Goal: Information Seeking & Learning: Check status

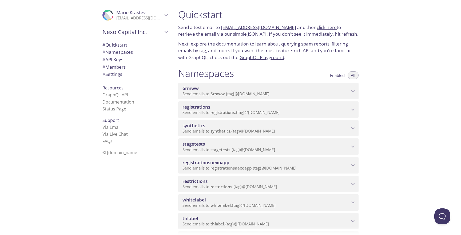
click at [253, 129] on span "Send emails to synthetics . {tag} @[DOMAIN_NAME]" at bounding box center [228, 131] width 93 height 5
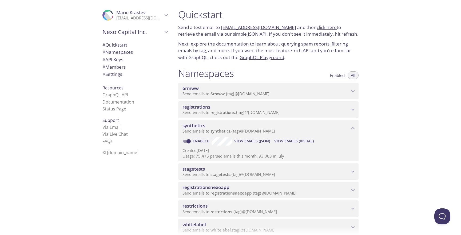
click at [292, 143] on span "View Emails (Visual)" at bounding box center [293, 141] width 39 height 6
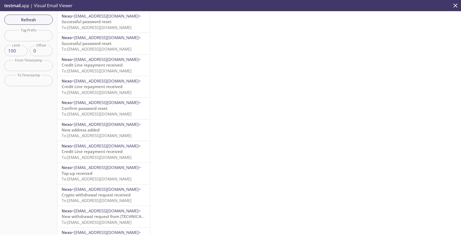
click at [40, 34] on input "text" at bounding box center [28, 35] width 49 height 11
paste input "fiataddressbook"
type input "fiataddressbook"
click at [40, 18] on span "Refresh" at bounding box center [29, 19] width 40 height 7
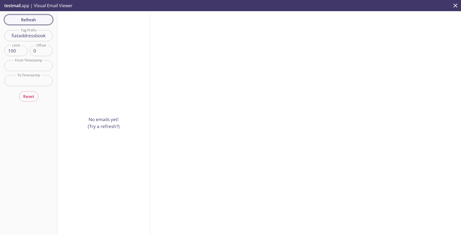
click at [37, 19] on span "Refresh" at bounding box center [29, 19] width 40 height 7
click at [37, 19] on div "Refresh Filters Tag Prefix fiataddressbook Tag Prefix Limit 100 Limit Offset 0 …" at bounding box center [28, 123] width 57 height 224
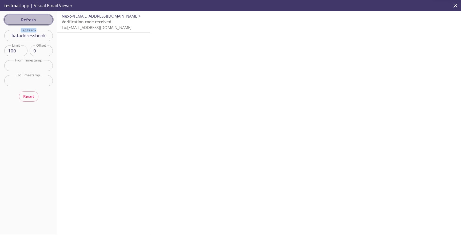
click at [37, 19] on span "Refresh" at bounding box center [29, 19] width 40 height 7
click at [95, 29] on span "To: [EMAIL_ADDRESS][DOMAIN_NAME]" at bounding box center [97, 27] width 70 height 5
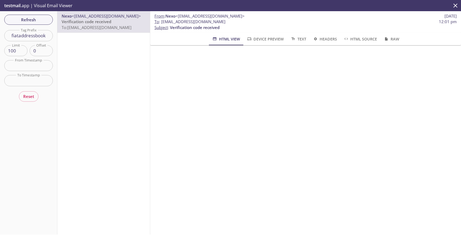
click at [36, 26] on div "Refresh Filters Tag Prefix fiataddressbook Tag Prefix Limit 100 Limit Offset 0 …" at bounding box center [28, 123] width 57 height 224
click at [37, 23] on button "Refresh" at bounding box center [28, 20] width 49 height 10
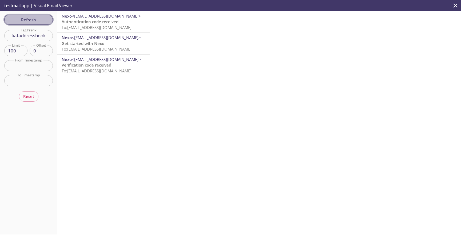
click at [37, 23] on button "Refresh" at bounding box center [28, 20] width 49 height 10
click at [81, 27] on span "To: [EMAIL_ADDRESS][DOMAIN_NAME]" at bounding box center [97, 27] width 70 height 5
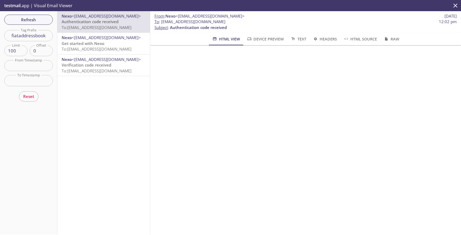
drag, startPoint x: 255, startPoint y: 21, endPoint x: 161, endPoint y: 22, distance: 94.1
click at [161, 22] on span "To : [EMAIL_ADDRESS][DOMAIN_NAME] 12:02 pm" at bounding box center [305, 22] width 302 height 6
copy span "[EMAIL_ADDRESS][DOMAIN_NAME]"
click at [243, 31] on div "From : Nexo <[EMAIL_ADDRESS][DOMAIN_NAME]> [DATE] To : [EMAIL_ADDRESS][DOMAIN_N…" at bounding box center [305, 21] width 311 height 21
drag, startPoint x: 249, startPoint y: 22, endPoint x: 161, endPoint y: 22, distance: 88.3
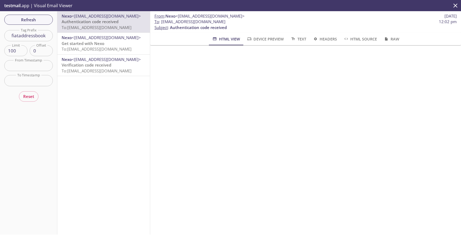
click at [161, 22] on span "To : [EMAIL_ADDRESS][DOMAIN_NAME] 12:02 pm" at bounding box center [305, 22] width 302 height 6
copy span "[EMAIL_ADDRESS][DOMAIN_NAME]"
click at [40, 24] on button "Refresh" at bounding box center [28, 20] width 49 height 10
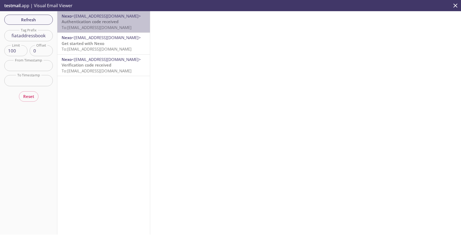
click at [125, 29] on span "To: [EMAIL_ADDRESS][DOMAIN_NAME]" at bounding box center [97, 27] width 70 height 5
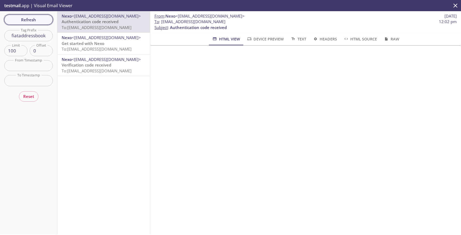
click at [49, 22] on button "Refresh" at bounding box center [28, 20] width 49 height 10
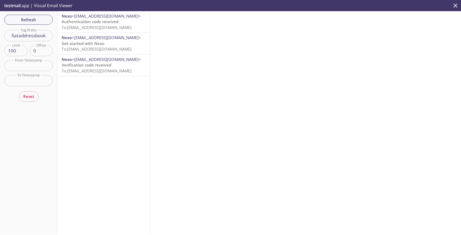
click at [131, 28] on span "To: [EMAIL_ADDRESS][DOMAIN_NAME]" at bounding box center [97, 27] width 70 height 5
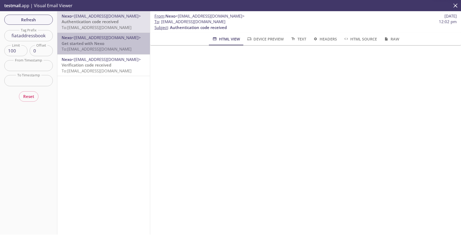
click at [129, 44] on p "Get started with Nexo To: [EMAIL_ADDRESS][DOMAIN_NAME]" at bounding box center [104, 46] width 84 height 11
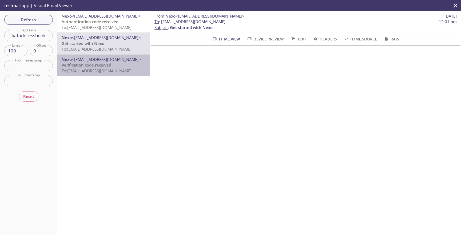
click at [127, 61] on span "Nexo <[EMAIL_ADDRESS][DOMAIN_NAME]>" at bounding box center [104, 60] width 84 height 6
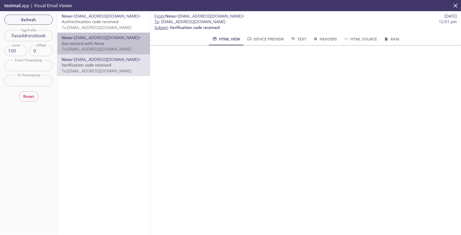
click at [128, 34] on div "Nexo <[EMAIL_ADDRESS][DOMAIN_NAME]> Get started with Nexo To: [EMAIL_ADDRESS][D…" at bounding box center [103, 43] width 93 height 21
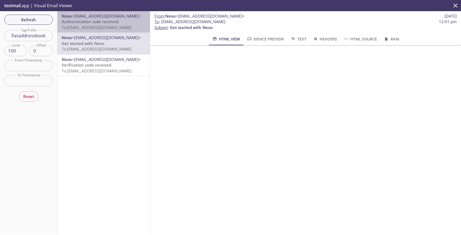
click at [129, 24] on p "Authentication code received To: [EMAIL_ADDRESS][DOMAIN_NAME]" at bounding box center [104, 24] width 84 height 11
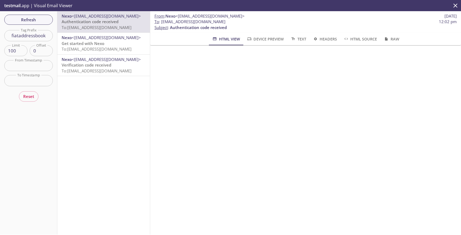
click at [37, 26] on div "Refresh Filters Tag Prefix fiataddressbook Tag Prefix Limit 100 Limit Offset 0 …" at bounding box center [28, 123] width 57 height 224
click at [27, 17] on span "Refresh" at bounding box center [29, 19] width 40 height 7
